Goal: Transaction & Acquisition: Purchase product/service

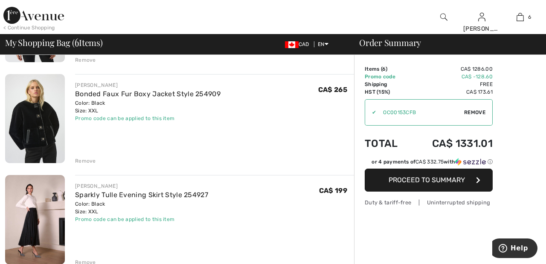
scroll to position [355, 0]
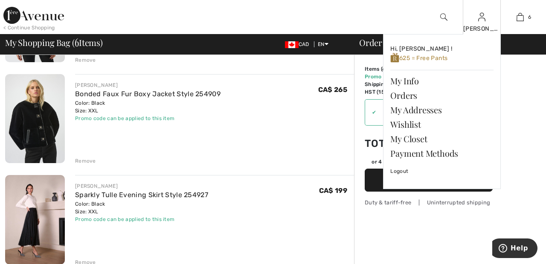
click at [480, 21] on img at bounding box center [481, 17] width 7 height 10
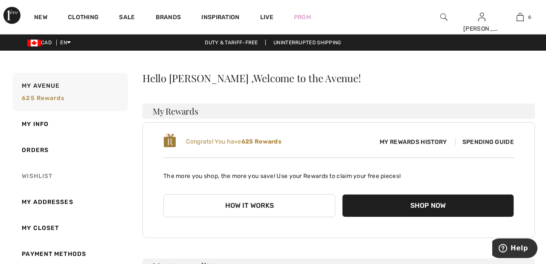
click at [52, 176] on link "Wishlist" at bounding box center [69, 176] width 117 height 26
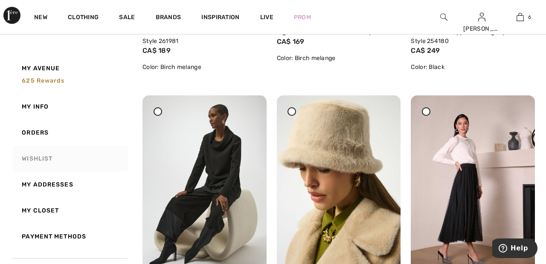
scroll to position [850, 0]
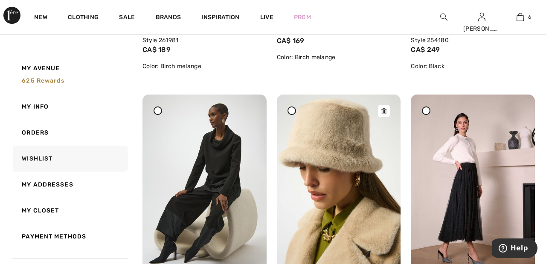
click at [328, 143] on img at bounding box center [339, 187] width 124 height 185
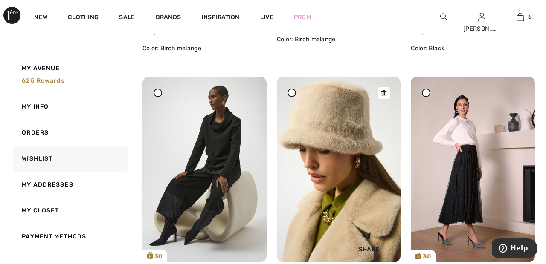
scroll to position [891, 0]
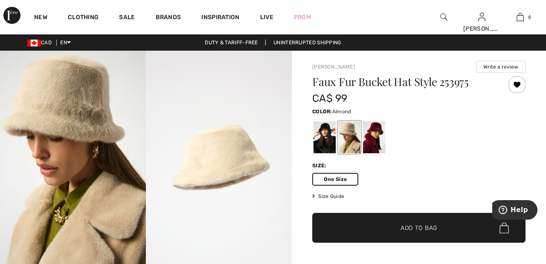
click at [444, 231] on span "✔ Added to Bag Add to Bag" at bounding box center [418, 228] width 213 height 30
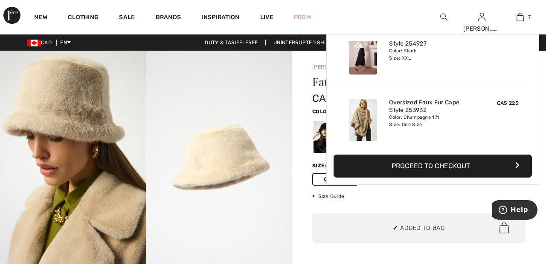
scroll to position [359, 0]
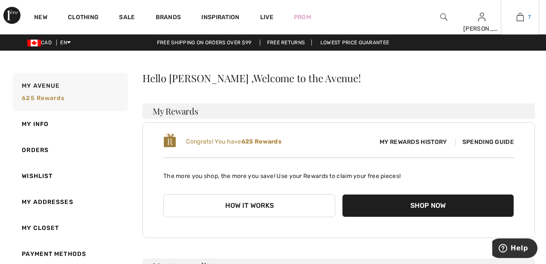
click at [519, 21] on img at bounding box center [519, 17] width 7 height 10
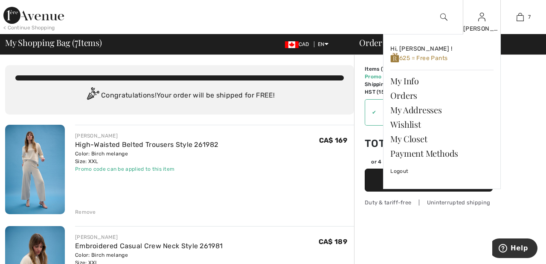
click at [481, 20] on img at bounding box center [481, 17] width 7 height 10
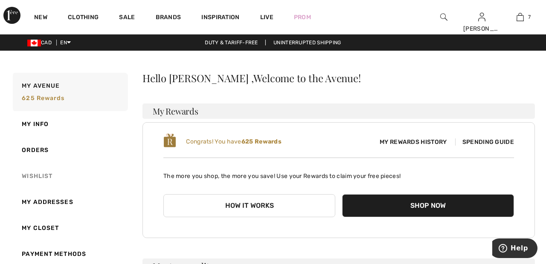
click at [46, 171] on link "Wishlist" at bounding box center [69, 176] width 117 height 26
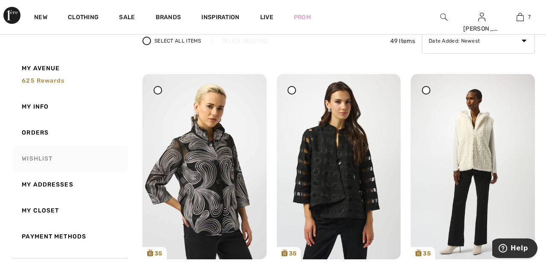
scroll to position [72, 0]
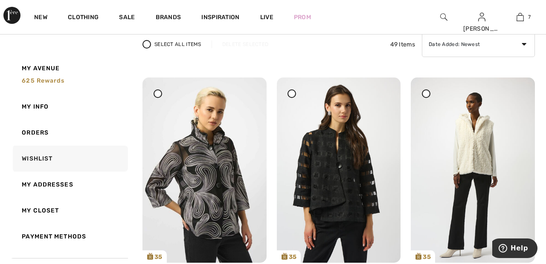
click at [159, 95] on icon at bounding box center [157, 93] width 3 height 3
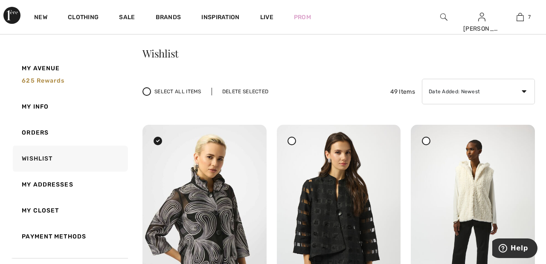
scroll to position [24, 0]
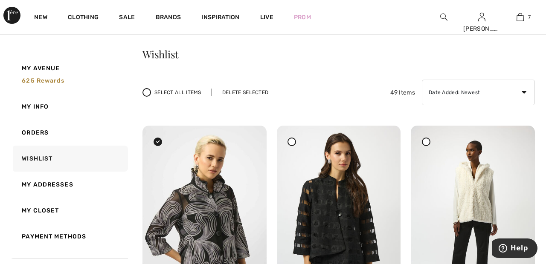
click at [250, 92] on div "Delete Selected" at bounding box center [244, 93] width 67 height 8
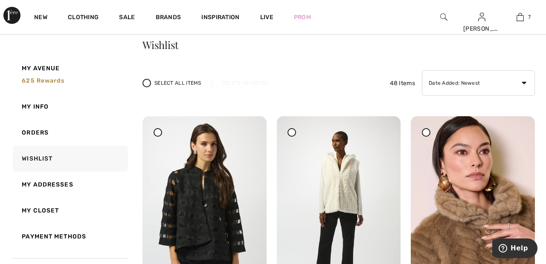
scroll to position [34, 0]
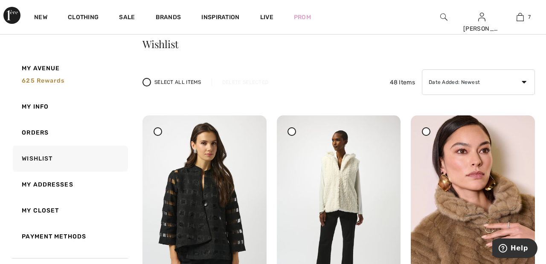
click at [429, 135] on span at bounding box center [425, 131] width 11 height 11
click at [246, 87] on div "Select All Items Delete Selected 48 Items Date Added: Newest Date Added: Oldest…" at bounding box center [338, 82] width 392 height 26
click at [240, 82] on div "Delete Selected" at bounding box center [244, 82] width 67 height 8
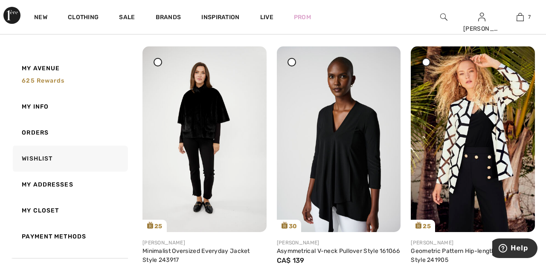
scroll to position [2230, 0]
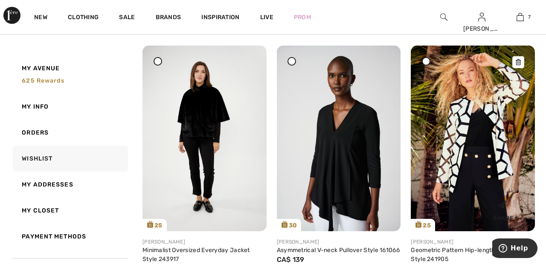
click at [453, 146] on img at bounding box center [473, 139] width 124 height 186
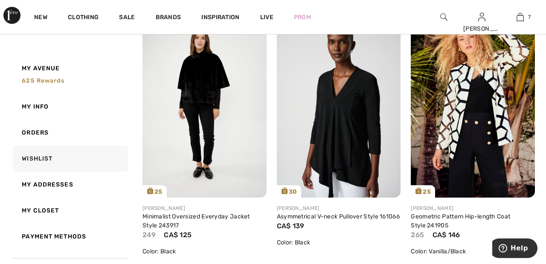
scroll to position [2271, 0]
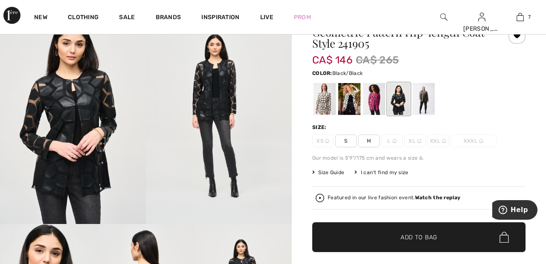
click at [372, 142] on span "M" at bounding box center [368, 141] width 21 height 13
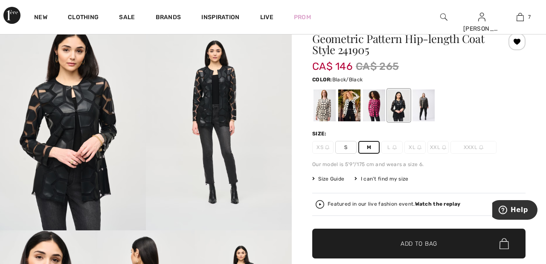
scroll to position [40, 0]
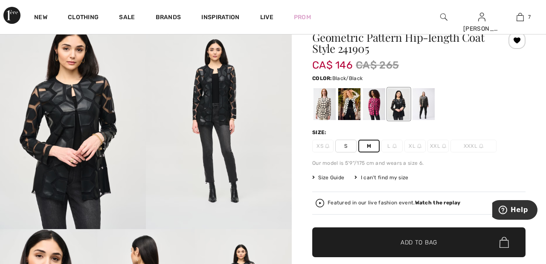
click at [454, 244] on span "✔ Added to Bag Add to Bag" at bounding box center [418, 243] width 213 height 30
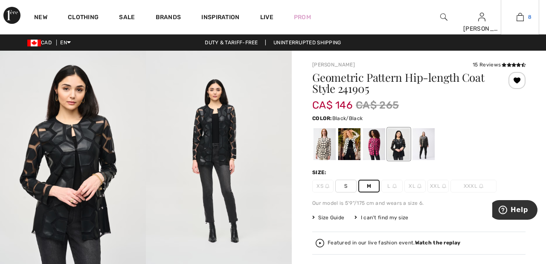
click at [519, 18] on img at bounding box center [519, 17] width 7 height 10
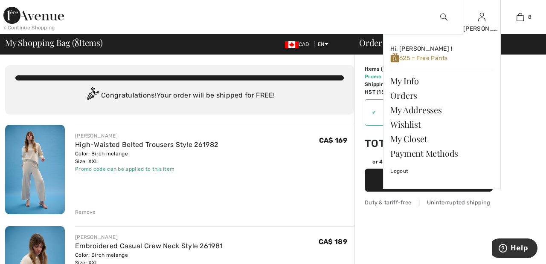
click at [481, 19] on img at bounding box center [481, 17] width 7 height 10
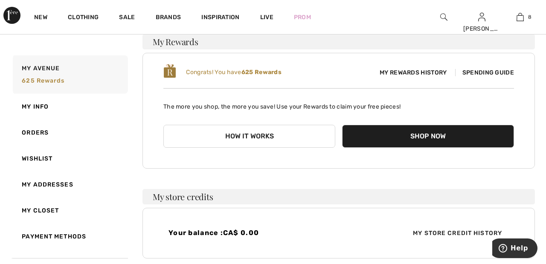
scroll to position [70, 0]
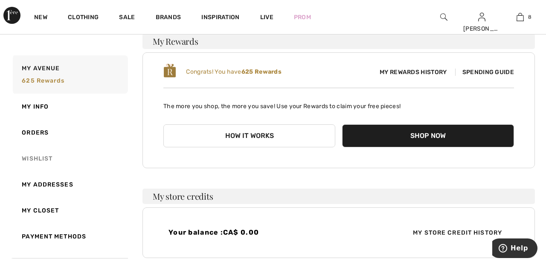
click at [43, 155] on link "Wishlist" at bounding box center [69, 159] width 117 height 26
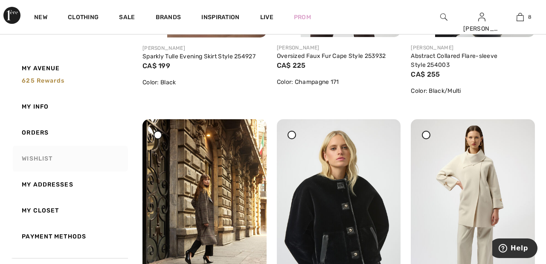
scroll to position [1086, 0]
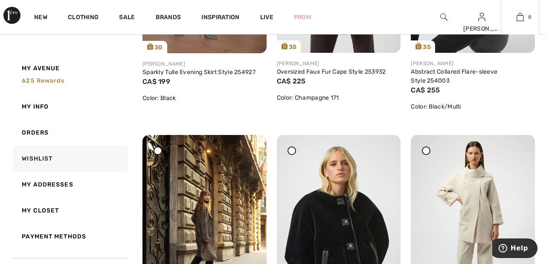
click at [522, 18] on img at bounding box center [519, 17] width 7 height 10
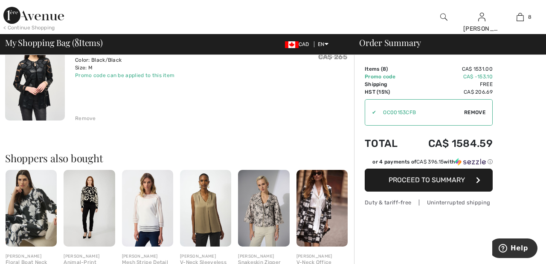
scroll to position [800, 0]
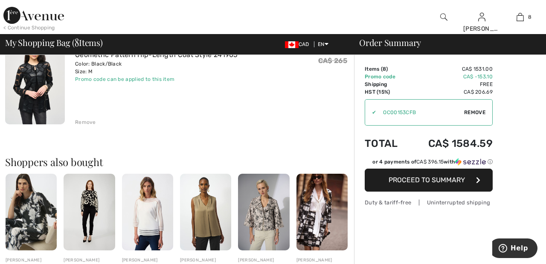
click at [84, 120] on div "Remove" at bounding box center [85, 123] width 21 height 8
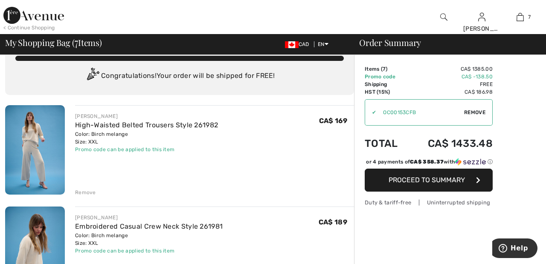
scroll to position [0, 0]
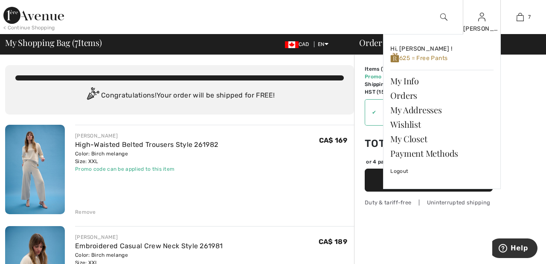
click at [481, 20] on img at bounding box center [481, 17] width 7 height 10
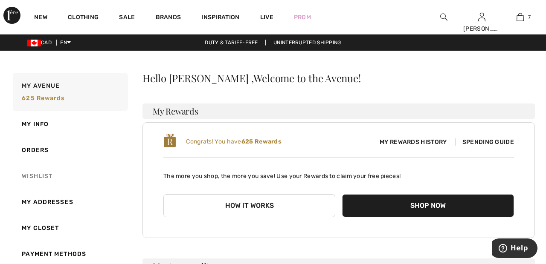
click at [45, 176] on link "Wishlist" at bounding box center [69, 176] width 117 height 26
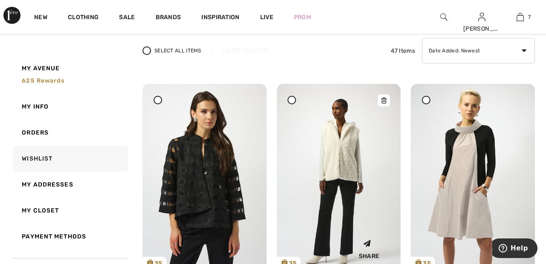
click at [340, 160] on img at bounding box center [339, 176] width 124 height 185
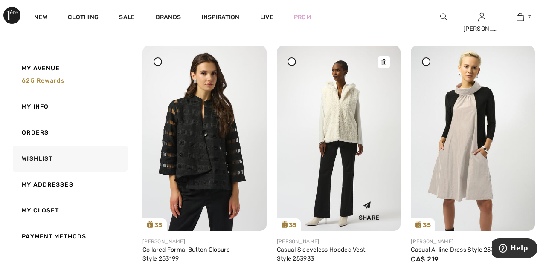
scroll to position [107, 0]
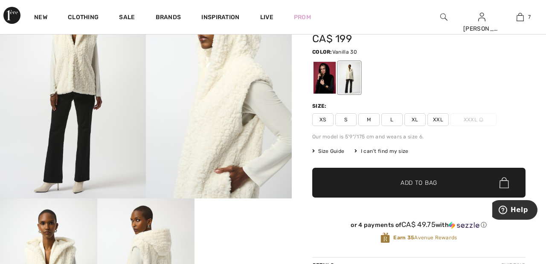
click at [440, 121] on span "XXL" at bounding box center [437, 119] width 21 height 13
click at [446, 184] on span "✔ Added to Bag Add to Bag" at bounding box center [418, 183] width 213 height 30
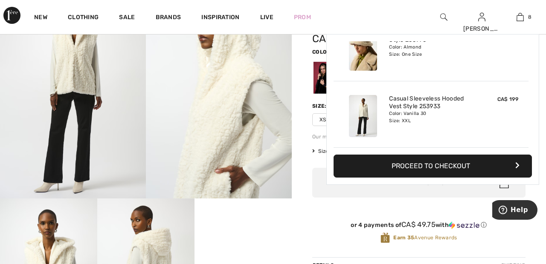
scroll to position [425, 0]
click at [520, 20] on img at bounding box center [519, 17] width 7 height 10
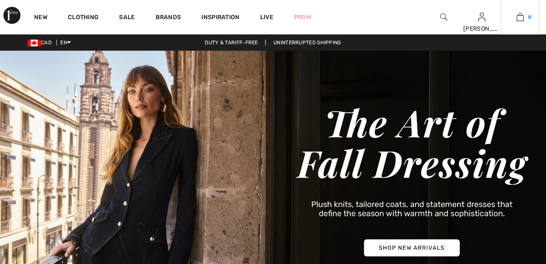
click at [518, 20] on img at bounding box center [519, 17] width 7 height 10
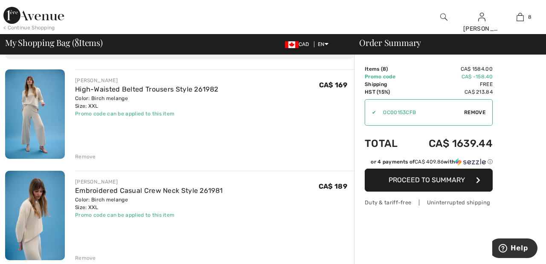
scroll to position [50, 0]
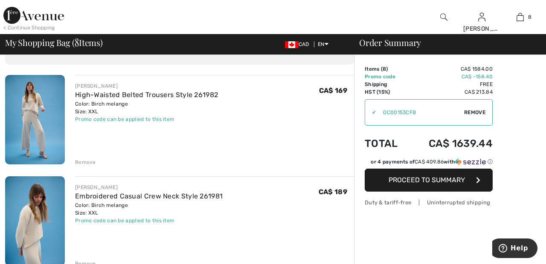
click at [50, 14] on img at bounding box center [33, 15] width 61 height 17
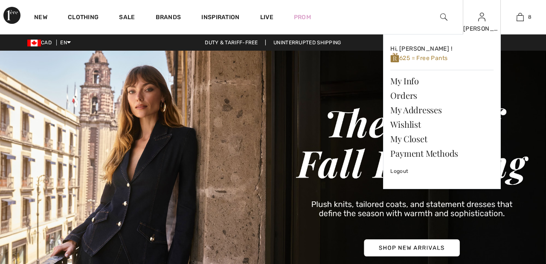
click at [484, 18] on img at bounding box center [481, 17] width 7 height 10
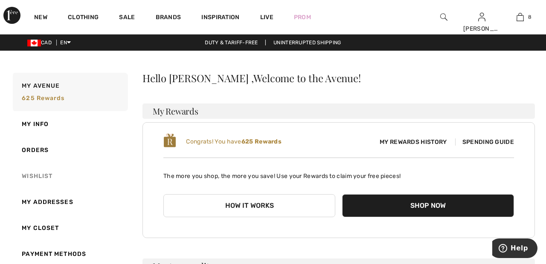
click at [42, 173] on link "Wishlist" at bounding box center [69, 176] width 117 height 26
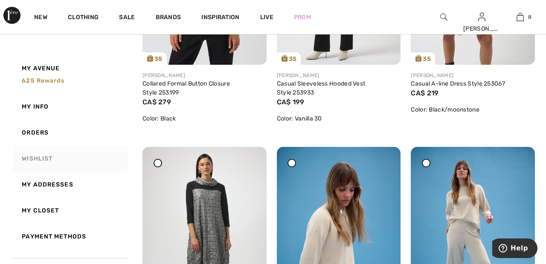
scroll to position [270, 0]
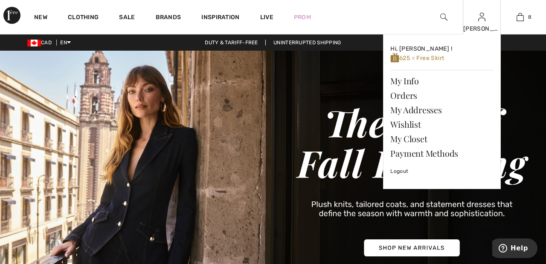
click at [483, 22] on img at bounding box center [481, 17] width 7 height 10
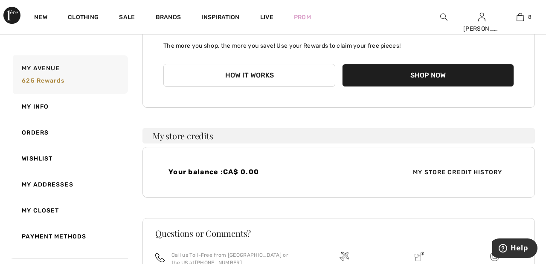
scroll to position [131, 0]
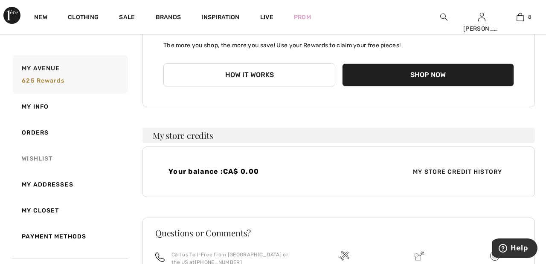
click at [45, 163] on link "Wishlist" at bounding box center [69, 159] width 117 height 26
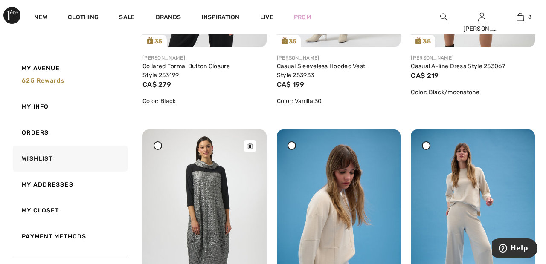
click at [218, 211] on img at bounding box center [204, 222] width 124 height 185
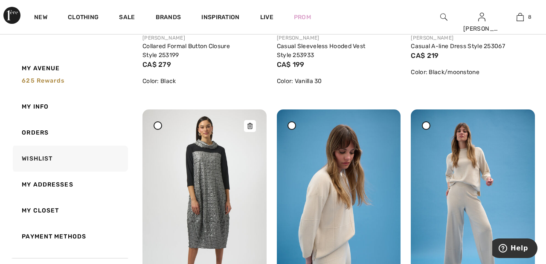
scroll to position [329, 0]
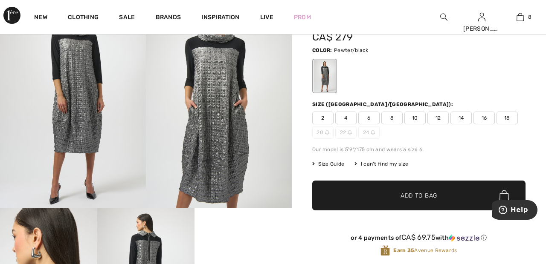
click at [489, 118] on span "16" at bounding box center [483, 118] width 21 height 13
click at [423, 200] on span "✔ Added to Bag Add to Bag" at bounding box center [418, 196] width 213 height 30
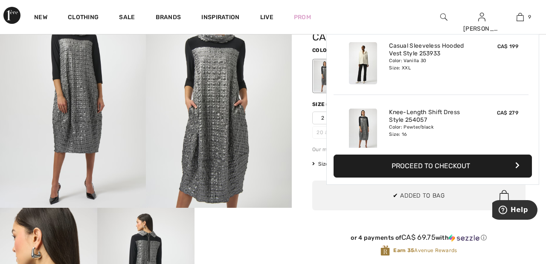
scroll to position [492, 0]
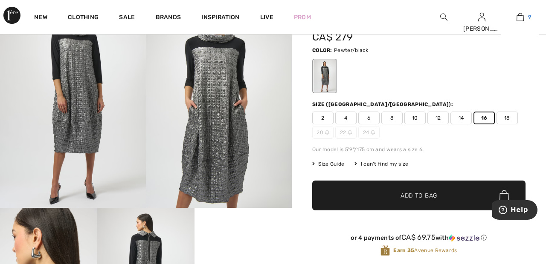
click at [524, 14] on link "9" at bounding box center [520, 17] width 38 height 10
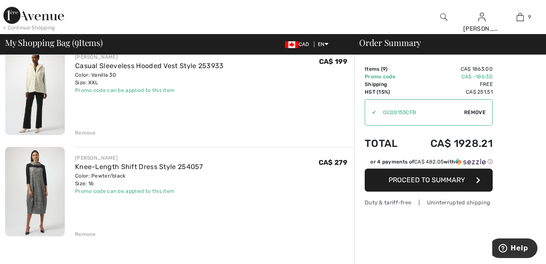
scroll to position [790, 0]
click at [88, 130] on div "Remove" at bounding box center [85, 132] width 21 height 8
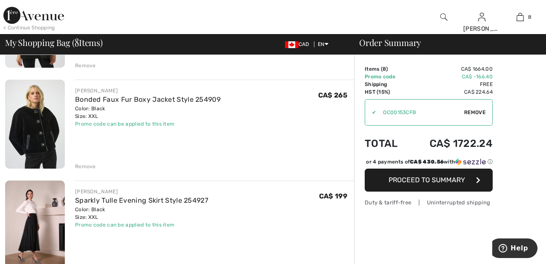
scroll to position [353, 0]
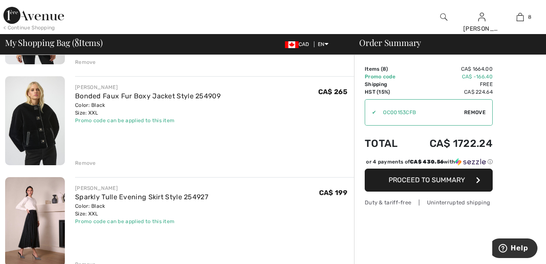
click at [92, 165] on div "Remove" at bounding box center [85, 163] width 21 height 8
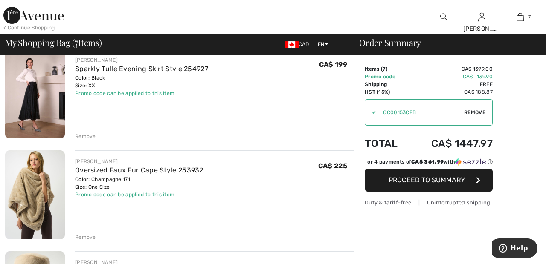
scroll to position [379, 0]
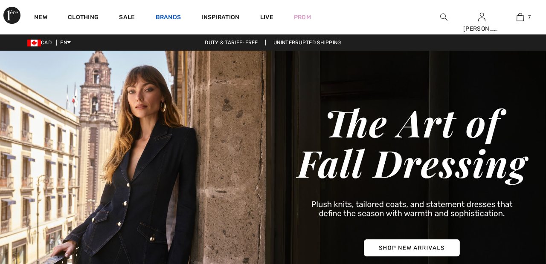
click at [169, 17] on link "Brands" at bounding box center [169, 18] width 26 height 9
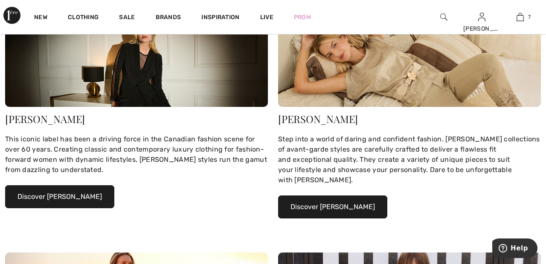
scroll to position [135, 0]
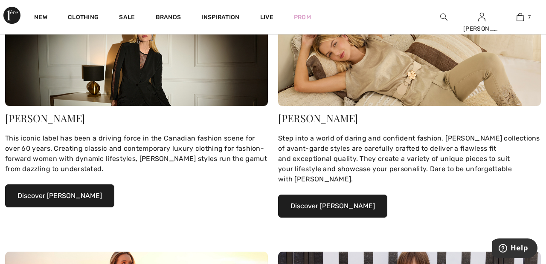
click at [87, 199] on button "Discover Joseph Ribkoff" at bounding box center [59, 196] width 109 height 23
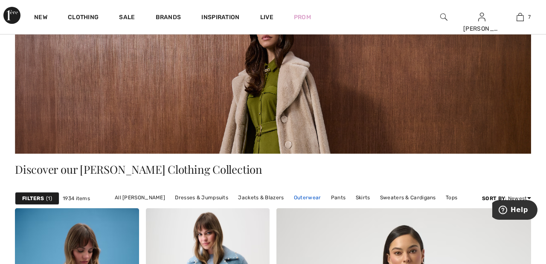
click at [308, 198] on link "Outerwear" at bounding box center [307, 197] width 36 height 11
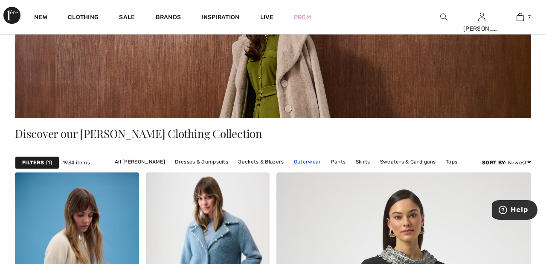
scroll to position [109, 0]
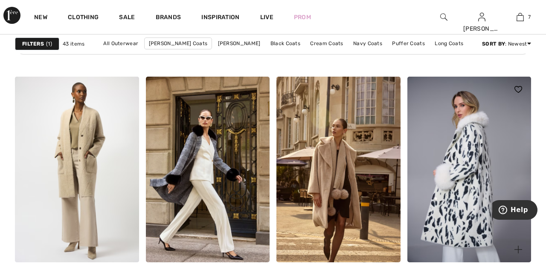
click at [469, 156] on img at bounding box center [469, 170] width 124 height 186
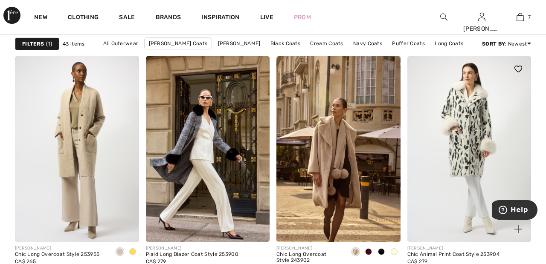
scroll to position [1112, 0]
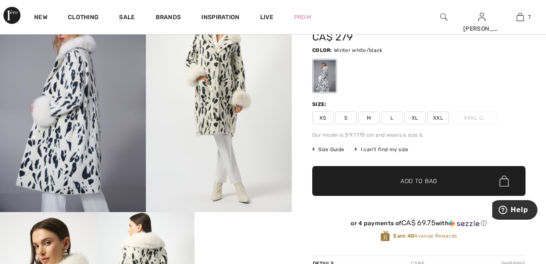
scroll to position [60, 0]
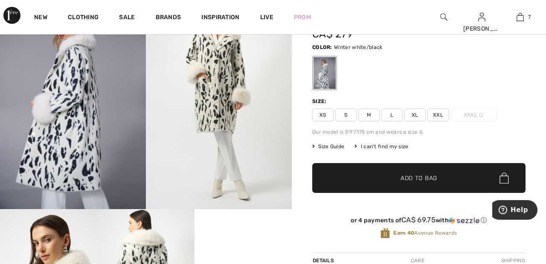
click at [441, 113] on span "XXL" at bounding box center [437, 115] width 21 height 13
click at [428, 182] on span "Add to Bag" at bounding box center [418, 178] width 37 height 9
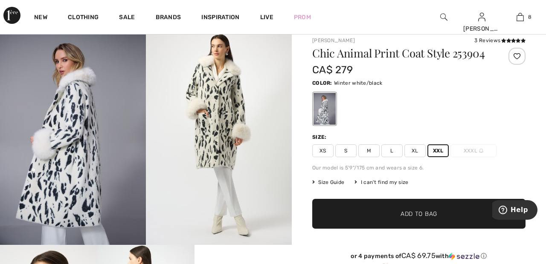
scroll to position [0, 0]
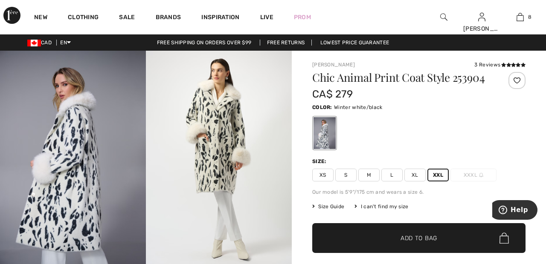
click at [521, 77] on div at bounding box center [516, 80] width 17 height 17
click at [490, 63] on div "3 Reviews" at bounding box center [499, 65] width 51 height 8
click at [493, 64] on div "3 Reviews" at bounding box center [499, 65] width 51 height 8
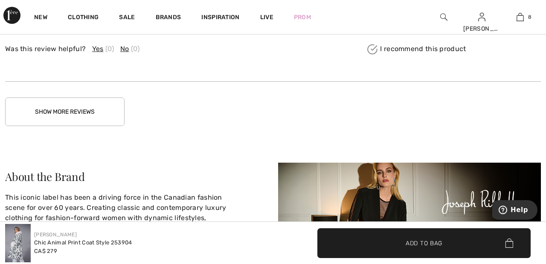
scroll to position [1400, 0]
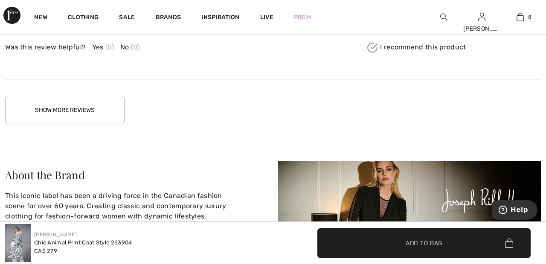
click at [101, 111] on button "Show More Reviews" at bounding box center [64, 110] width 119 height 29
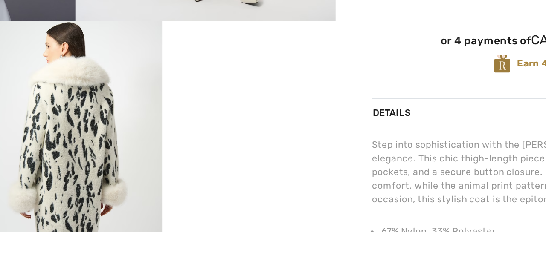
scroll to position [124, 0]
click at [251, 194] on video "Your browser does not support the video tag." at bounding box center [242, 169] width 97 height 49
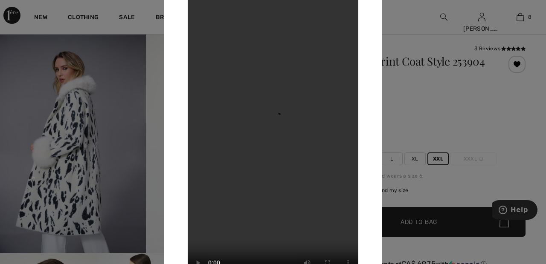
scroll to position [0, 0]
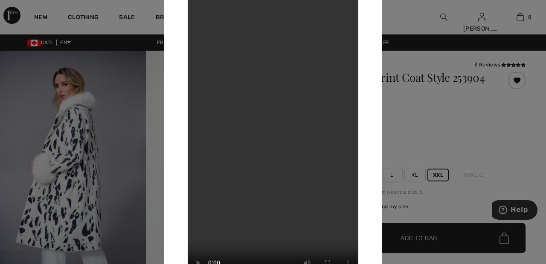
click at [418, 20] on div at bounding box center [273, 132] width 546 height 264
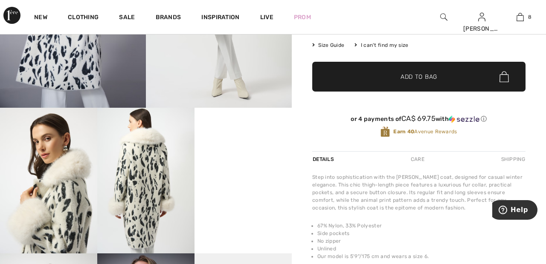
scroll to position [162, 0]
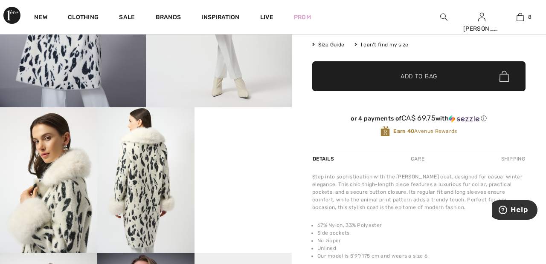
click at [153, 172] on img at bounding box center [145, 180] width 97 height 146
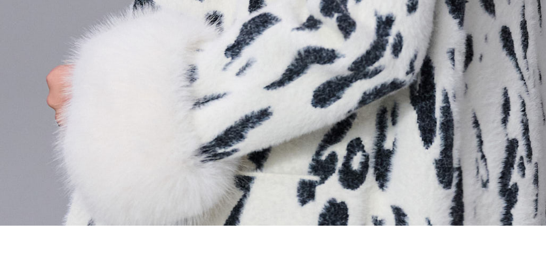
scroll to position [230, 0]
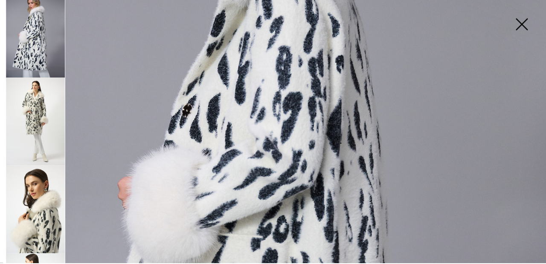
click at [47, 223] on img at bounding box center [34, 212] width 57 height 85
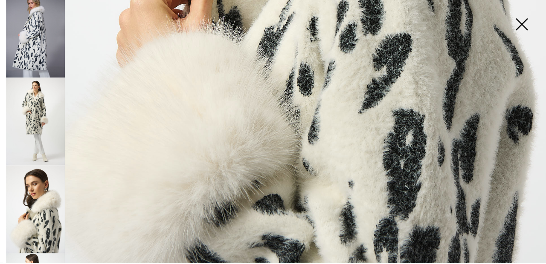
scroll to position [512, 0]
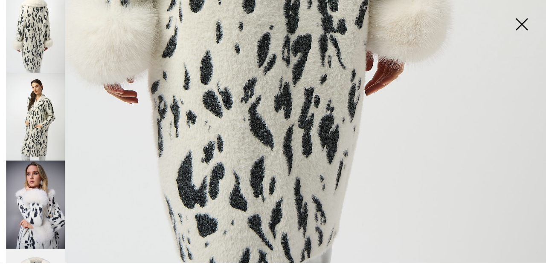
scroll to position [267, 0]
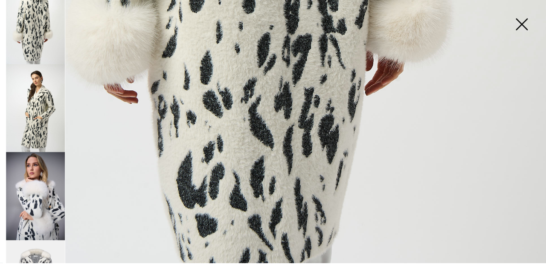
click at [46, 189] on img at bounding box center [34, 199] width 57 height 85
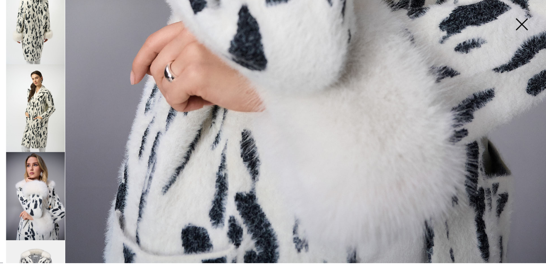
scroll to position [513, 0]
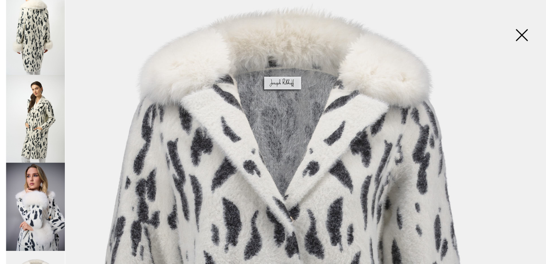
scroll to position [0, 0]
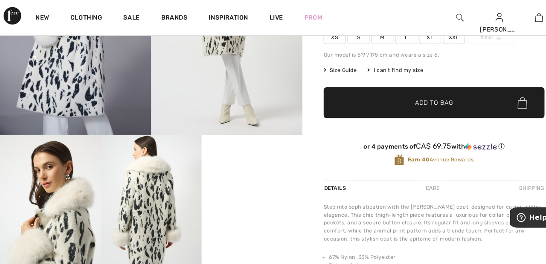
scroll to position [139, 0]
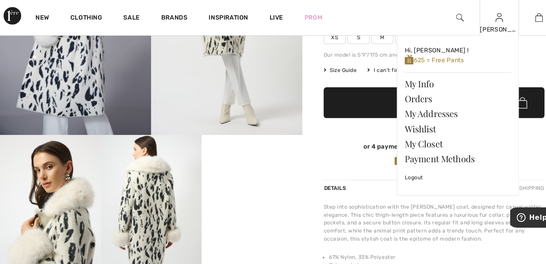
click at [481, 22] on img at bounding box center [481, 17] width 7 height 10
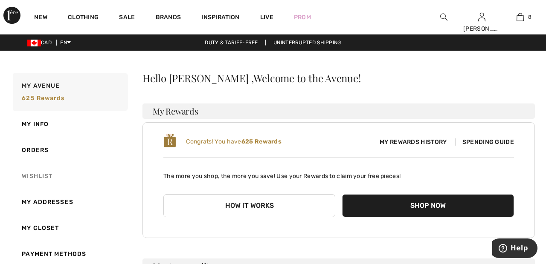
click at [46, 177] on link "Wishlist" at bounding box center [69, 176] width 117 height 26
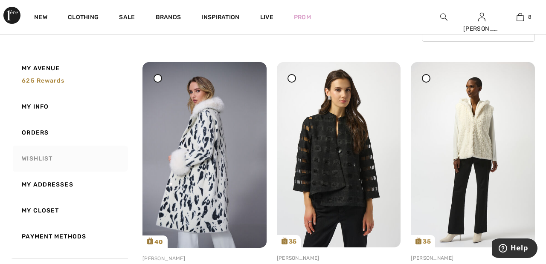
scroll to position [89, 0]
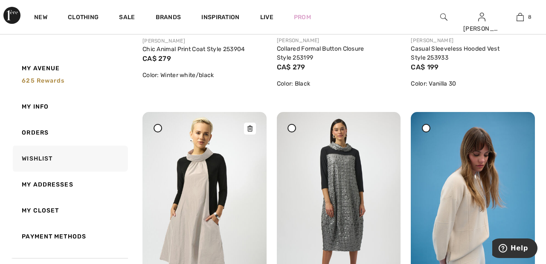
click at [204, 198] on img at bounding box center [204, 204] width 124 height 185
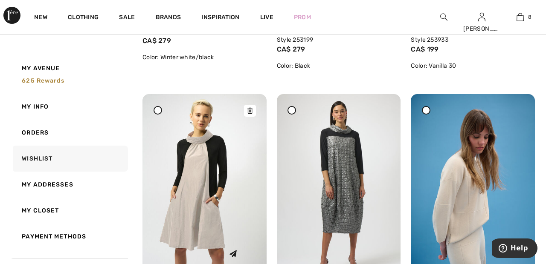
scroll to position [346, 0]
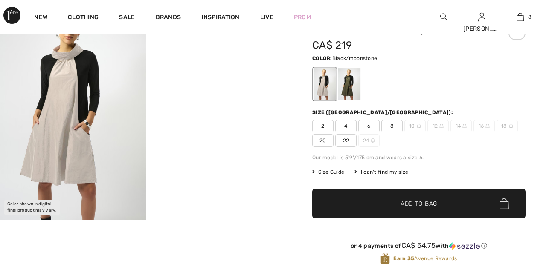
click at [351, 143] on span "22" at bounding box center [345, 140] width 21 height 13
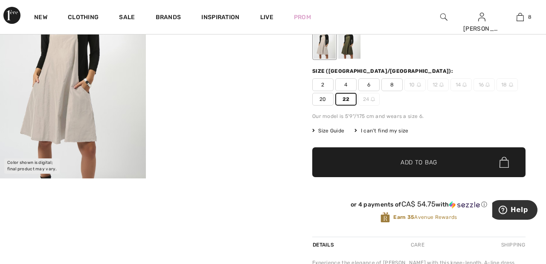
scroll to position [92, 0]
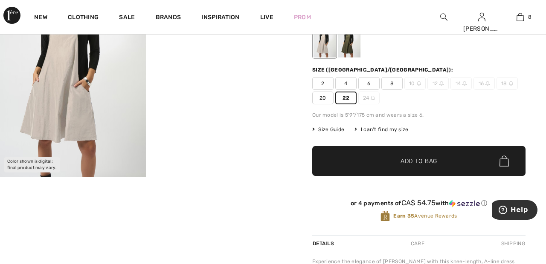
click at [425, 163] on span "Add to Bag" at bounding box center [418, 161] width 37 height 9
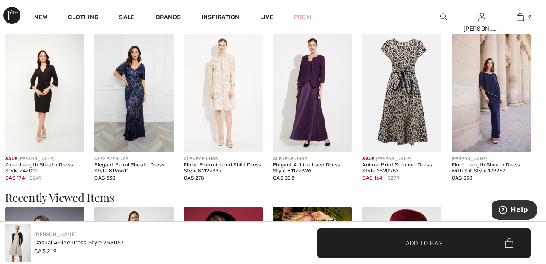
scroll to position [691, 0]
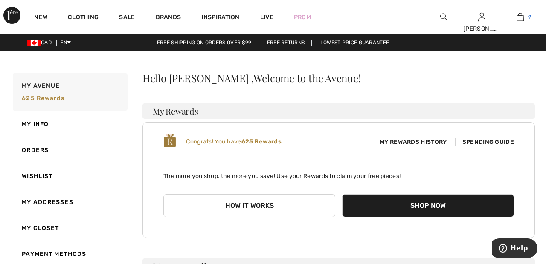
click at [524, 21] on link "9" at bounding box center [520, 17] width 38 height 10
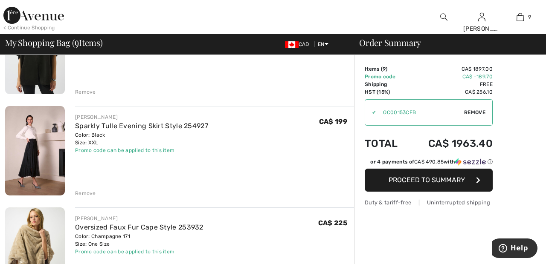
scroll to position [327, 0]
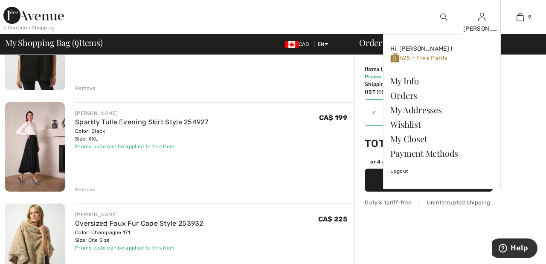
click at [481, 20] on img at bounding box center [481, 17] width 7 height 10
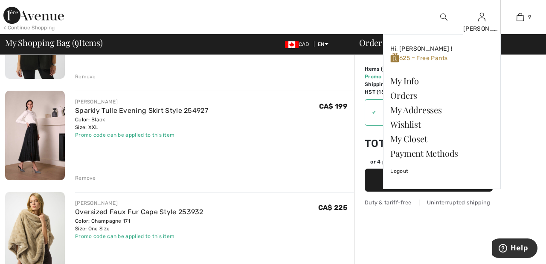
scroll to position [347, 0]
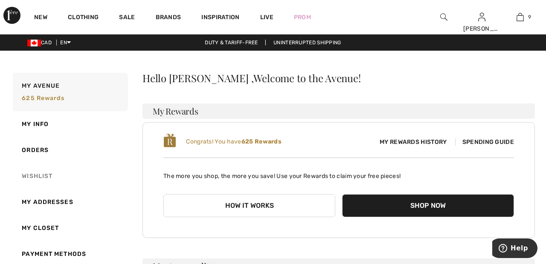
click at [44, 179] on link "Wishlist" at bounding box center [69, 176] width 117 height 26
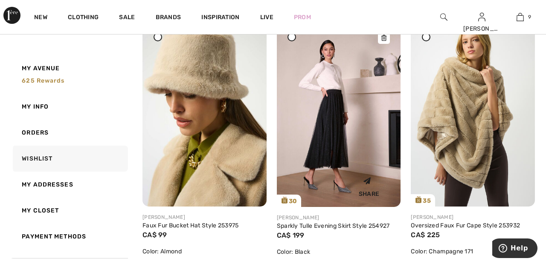
click at [345, 137] on img at bounding box center [339, 114] width 124 height 186
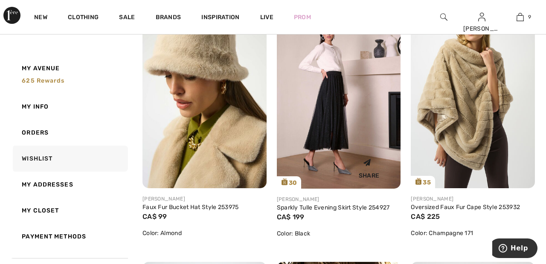
scroll to position [973, 0]
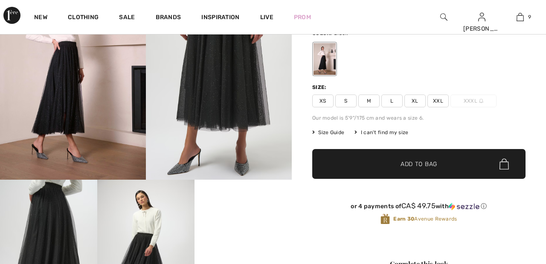
click at [447, 101] on span "XXL" at bounding box center [437, 101] width 21 height 13
click at [434, 162] on span "Add to Bag" at bounding box center [418, 164] width 37 height 9
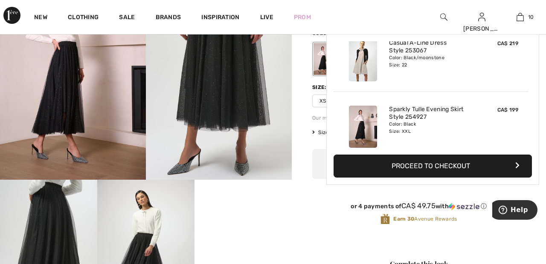
scroll to position [558, 0]
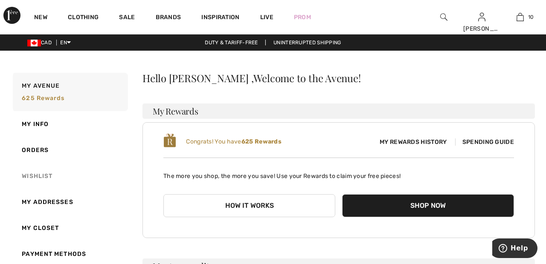
click at [41, 177] on link "Wishlist" at bounding box center [69, 176] width 117 height 26
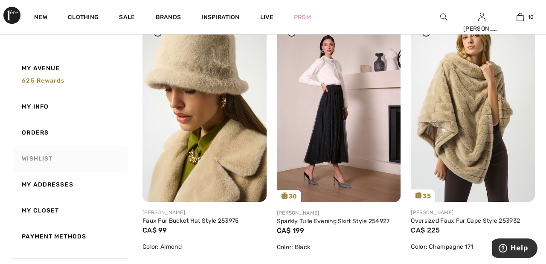
scroll to position [943, 0]
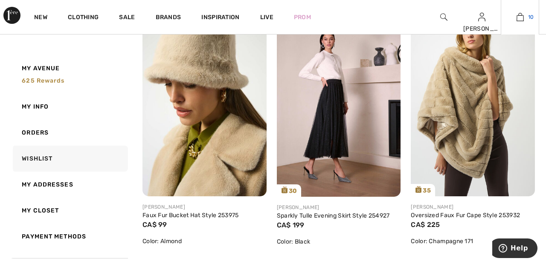
click at [519, 14] on img at bounding box center [519, 17] width 7 height 10
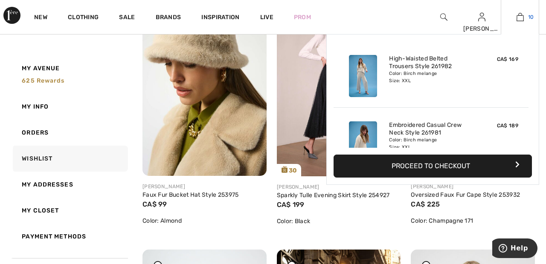
scroll to position [983, 0]
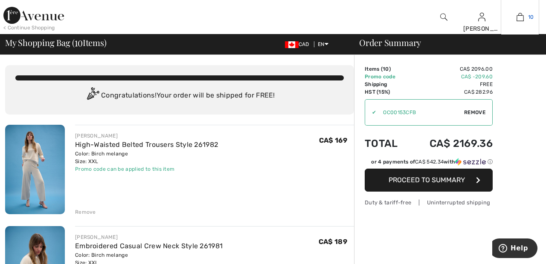
click at [521, 17] on img at bounding box center [519, 17] width 7 height 10
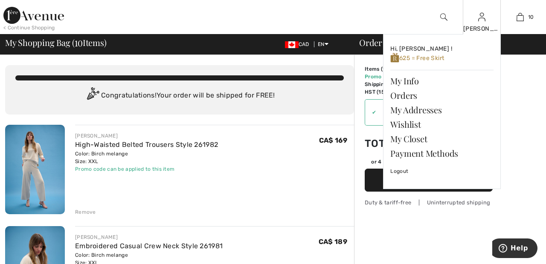
click at [482, 21] on img at bounding box center [481, 17] width 7 height 10
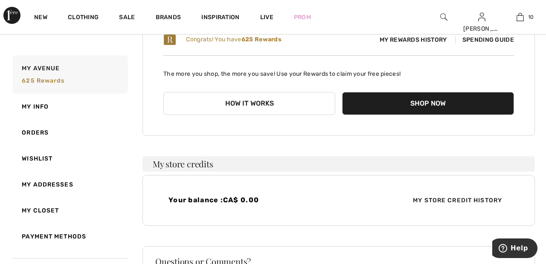
scroll to position [104, 0]
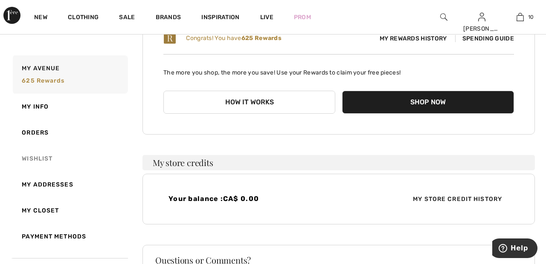
click at [50, 158] on link "Wishlist" at bounding box center [69, 159] width 117 height 26
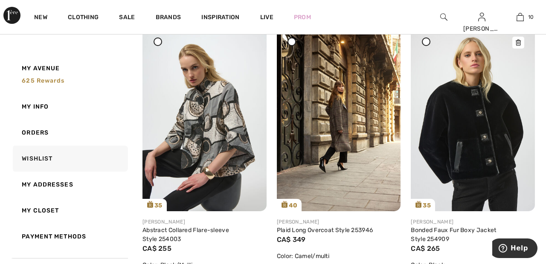
click at [471, 138] on img at bounding box center [473, 118] width 124 height 185
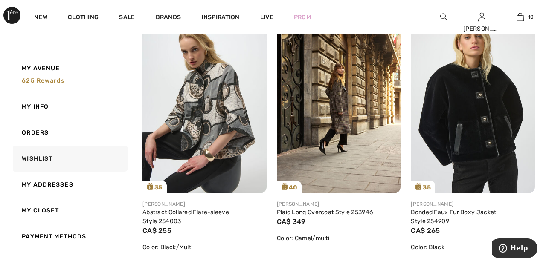
scroll to position [1228, 0]
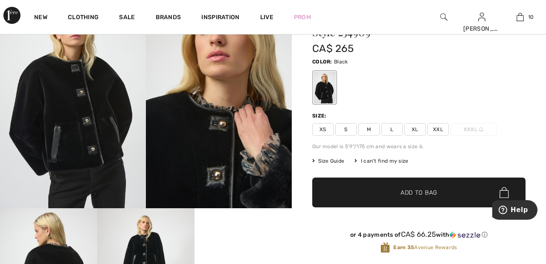
click at [442, 128] on span "XXL" at bounding box center [437, 129] width 21 height 13
click at [431, 189] on span "Add to Bag" at bounding box center [418, 192] width 37 height 9
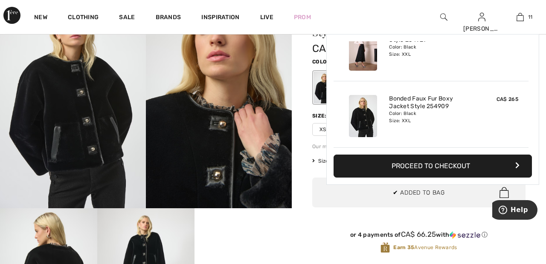
scroll to position [625, 0]
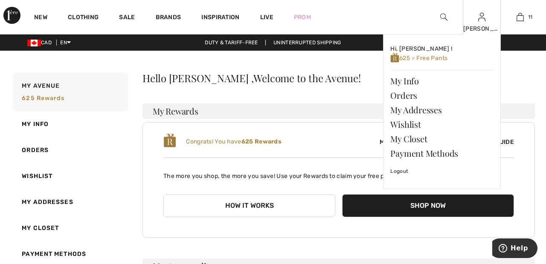
click at [481, 21] on img at bounding box center [481, 17] width 7 height 10
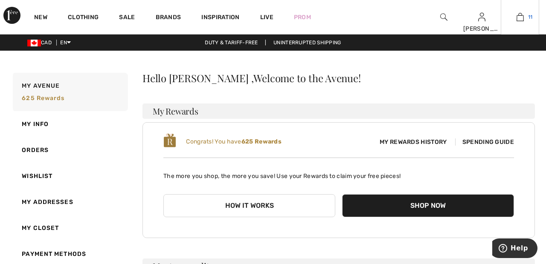
click at [525, 16] on link "11" at bounding box center [520, 17] width 38 height 10
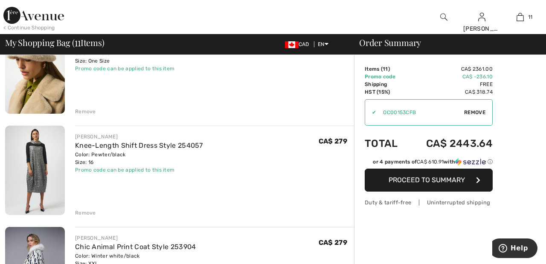
scroll to position [609, 0]
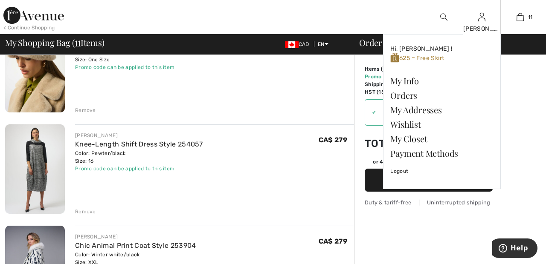
click at [485, 20] on img at bounding box center [481, 17] width 7 height 10
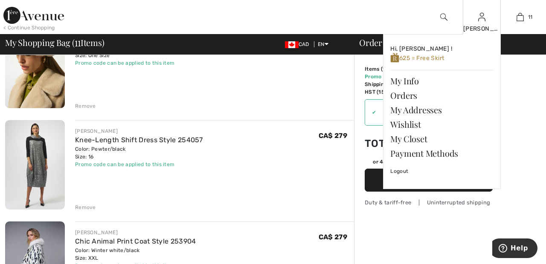
scroll to position [645, 0]
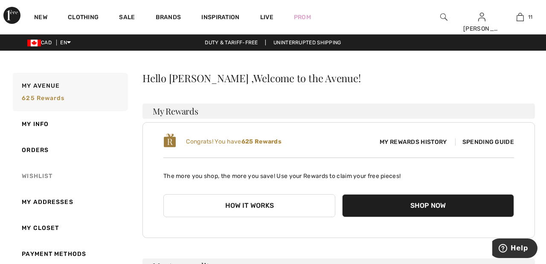
click at [45, 178] on link "Wishlist" at bounding box center [69, 176] width 117 height 26
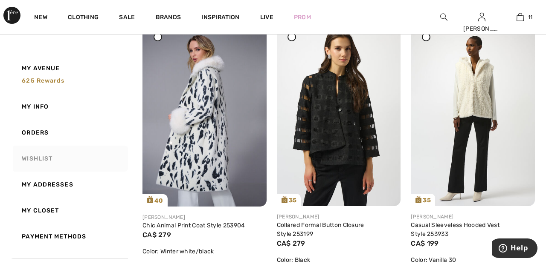
scroll to position [130, 0]
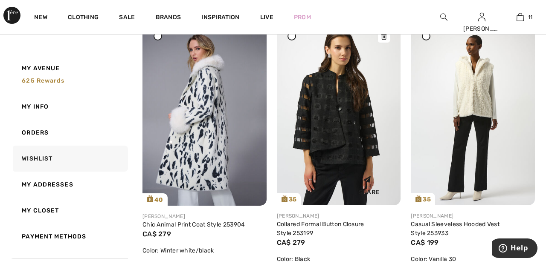
click at [341, 130] on img at bounding box center [339, 112] width 124 height 185
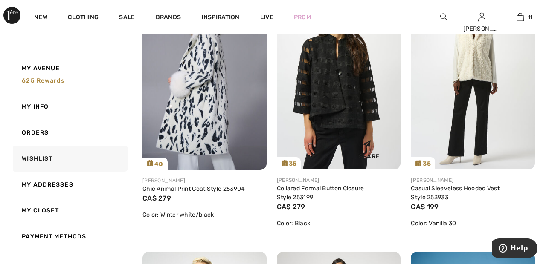
scroll to position [171, 0]
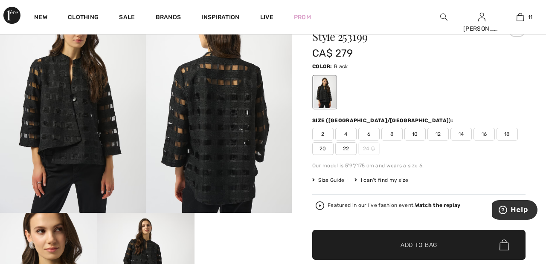
click at [324, 148] on span "20" at bounding box center [322, 148] width 21 height 13
click at [422, 243] on span "Add to Bag" at bounding box center [418, 245] width 37 height 9
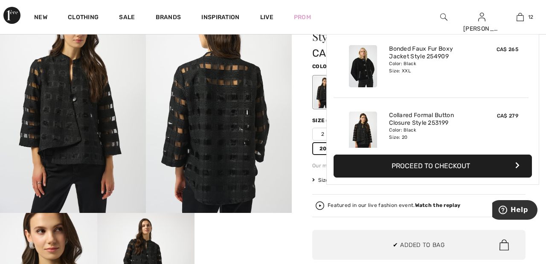
scroll to position [691, 0]
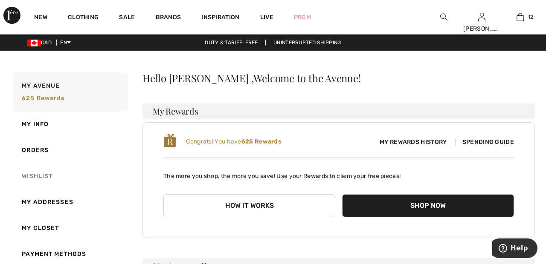
click at [37, 176] on link "Wishlist" at bounding box center [69, 176] width 117 height 26
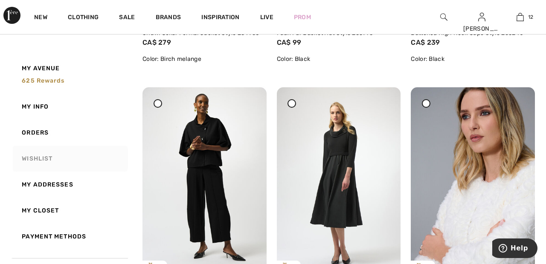
scroll to position [1653, 0]
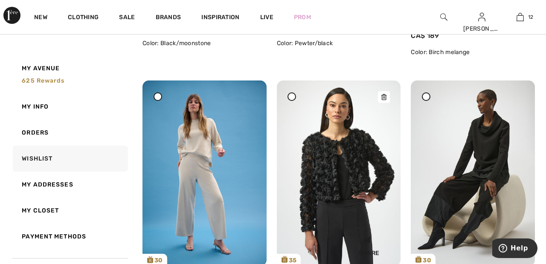
click at [350, 172] on img at bounding box center [339, 173] width 124 height 185
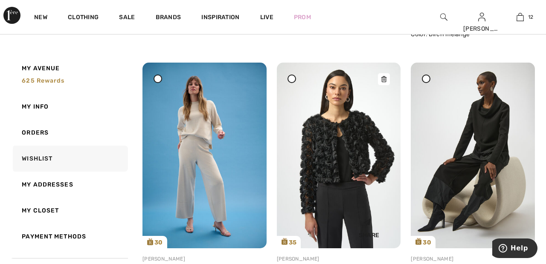
scroll to position [646, 0]
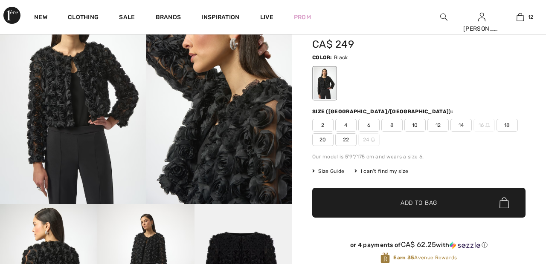
click at [350, 139] on span "22" at bounding box center [345, 139] width 21 height 13
click at [399, 200] on span "✔ Added to Bag" at bounding box center [406, 203] width 52 height 9
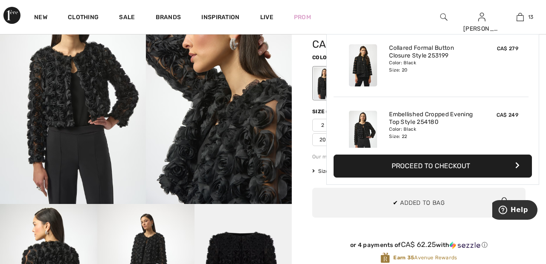
scroll to position [758, 0]
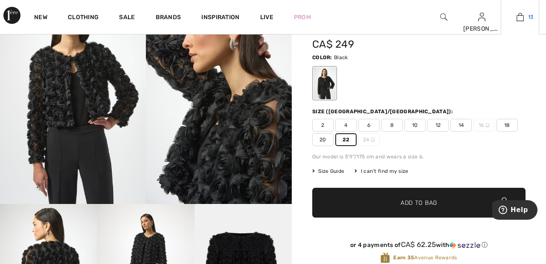
click at [525, 20] on link "13" at bounding box center [520, 17] width 38 height 10
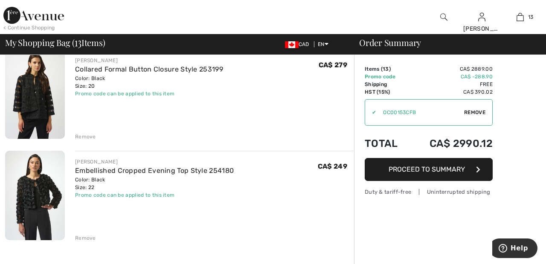
scroll to position [1186, 0]
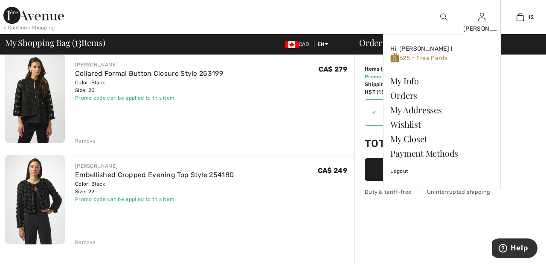
click at [481, 20] on img at bounding box center [481, 17] width 7 height 10
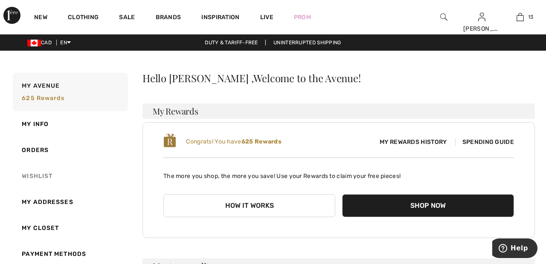
click at [43, 175] on link "Wishlist" at bounding box center [69, 176] width 117 height 26
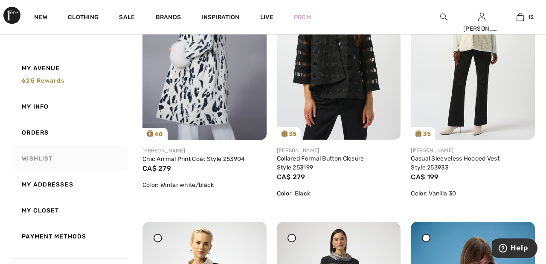
scroll to position [196, 0]
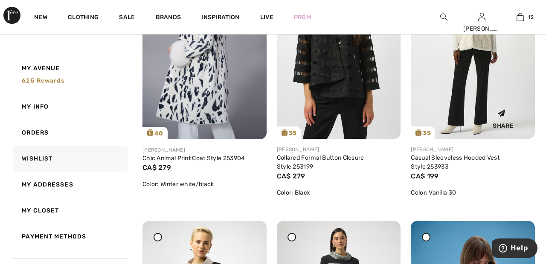
click at [471, 82] on img at bounding box center [473, 46] width 124 height 185
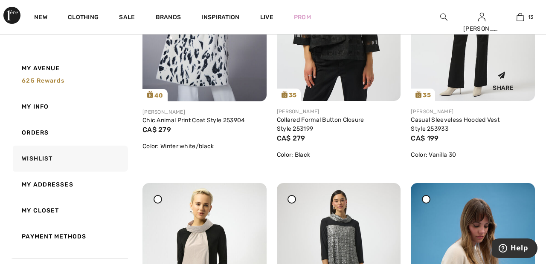
scroll to position [237, 0]
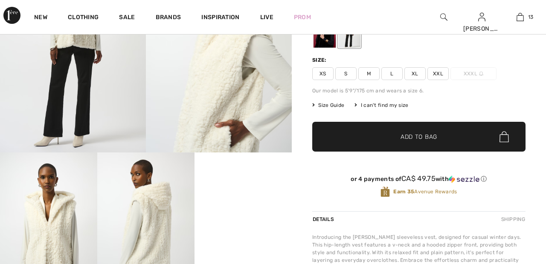
click at [440, 70] on span "XXL" at bounding box center [437, 73] width 21 height 13
click at [438, 142] on span "✔ Added to Bag Add to Bag" at bounding box center [418, 137] width 213 height 30
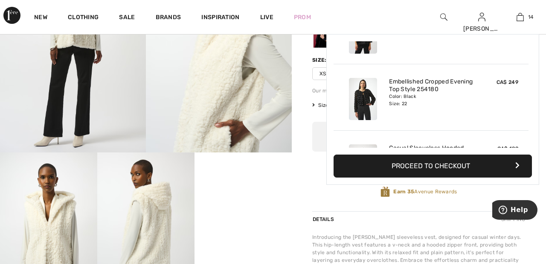
scroll to position [824, 0]
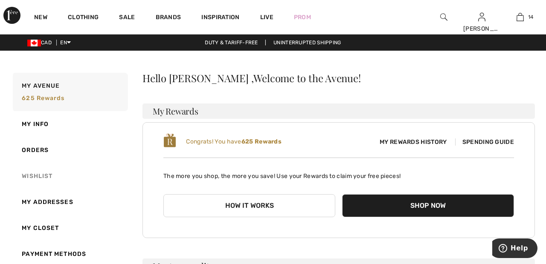
click at [44, 181] on link "Wishlist" at bounding box center [69, 176] width 117 height 26
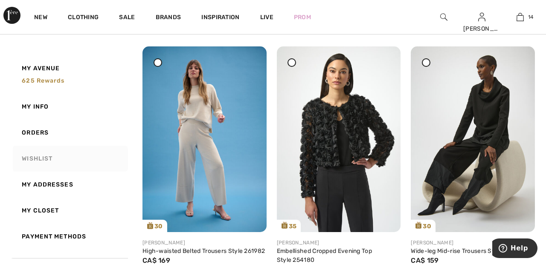
scroll to position [638, 0]
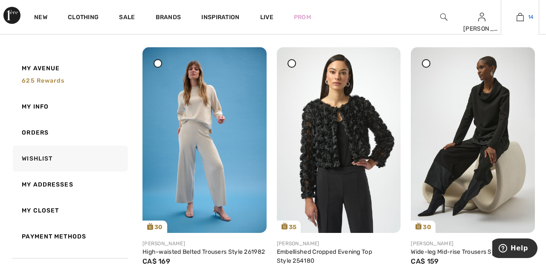
click at [524, 18] on link "14" at bounding box center [520, 17] width 38 height 10
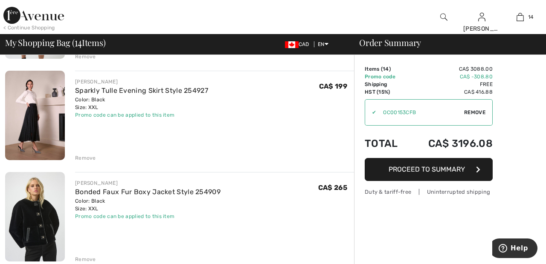
scroll to position [966, 0]
